Goal: Navigation & Orientation: Go to known website

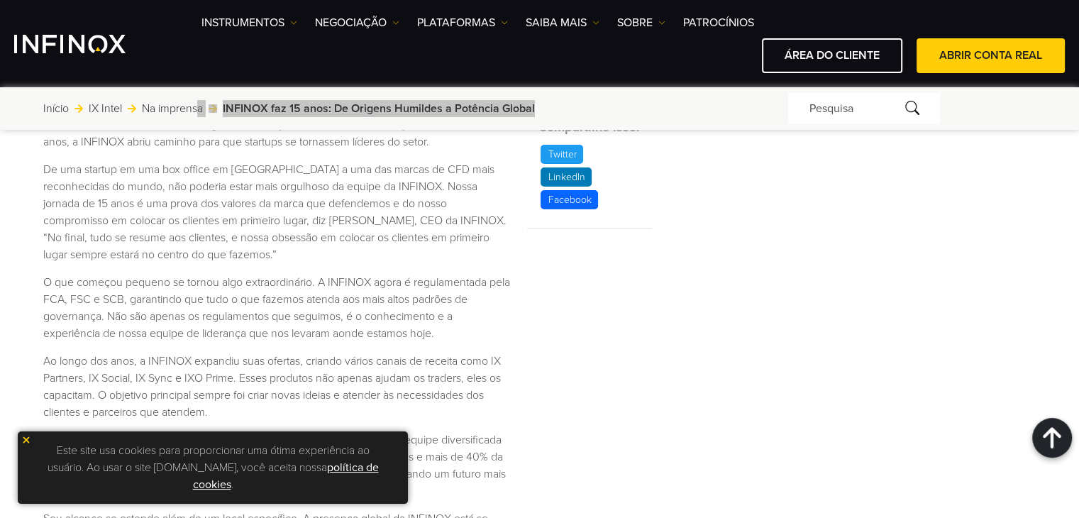
scroll to position [568, 0]
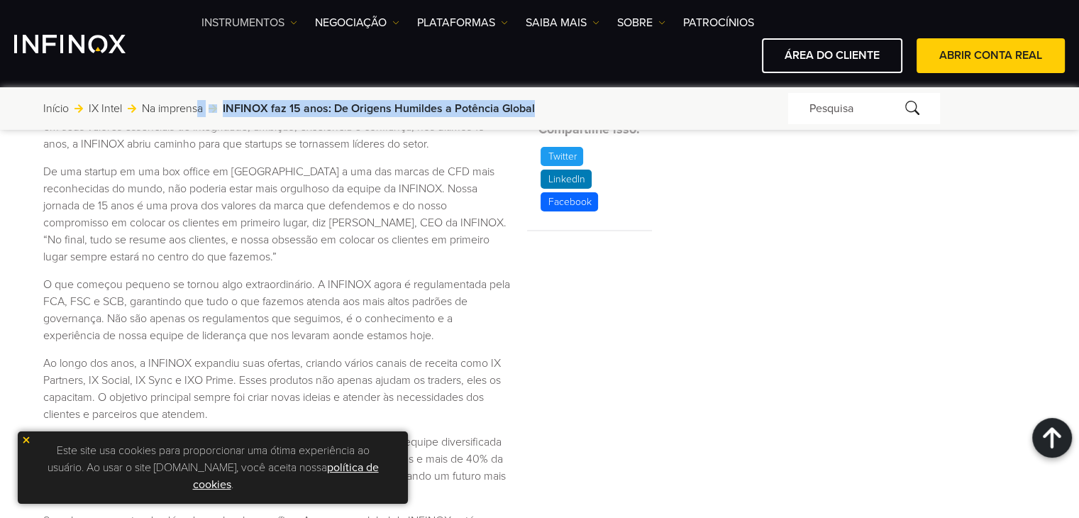
click at [289, 22] on link "Instrumentos" at bounding box center [249, 22] width 96 height 17
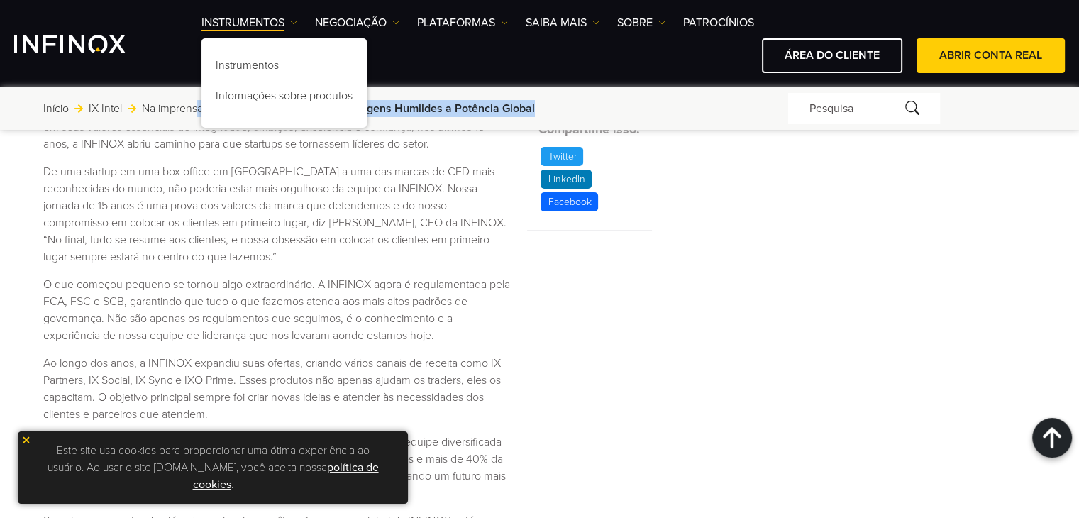
scroll to position [0, 0]
click at [85, 52] on img "INFINOX Logo" at bounding box center [69, 44] width 111 height 18
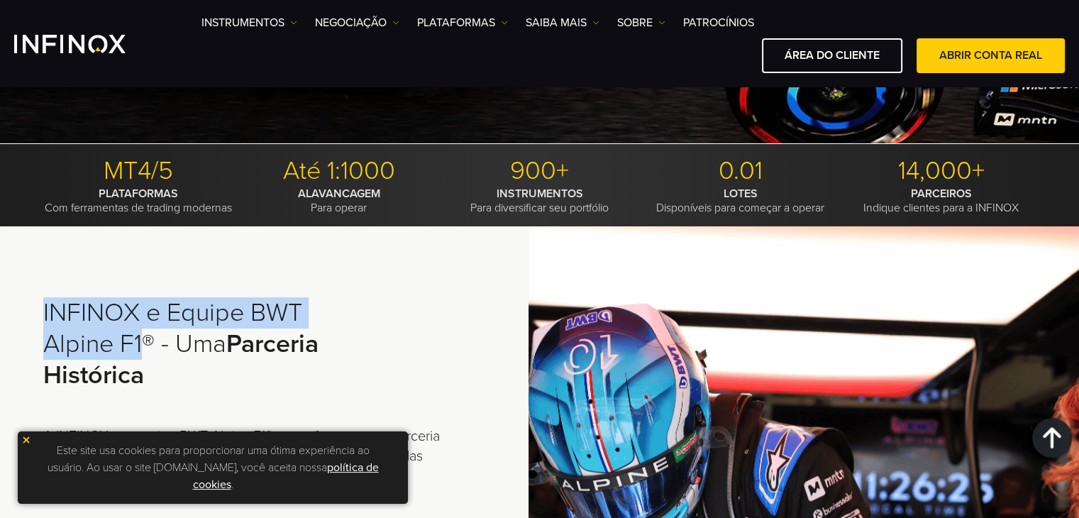
scroll to position [355, 0]
